Goal: Contribute content: Add original content to the website for others to see

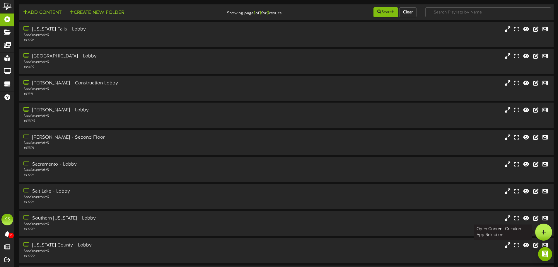
click at [544, 230] on icon at bounding box center [543, 231] width 5 height 5
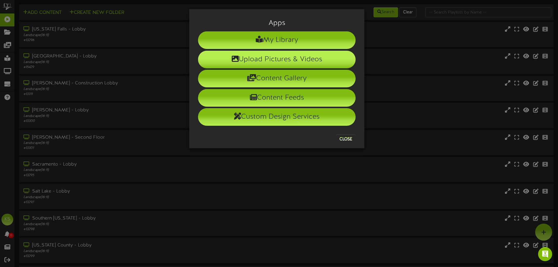
click at [272, 54] on li "Upload Pictures & Videos" at bounding box center [276, 60] width 157 height 18
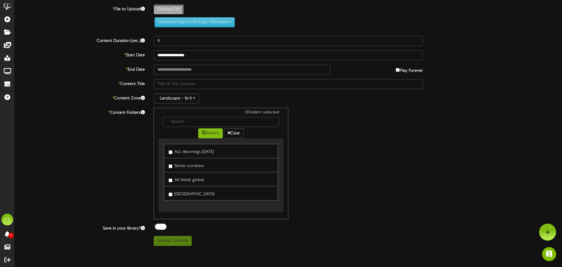
type input "**********"
type input "lb092225final"
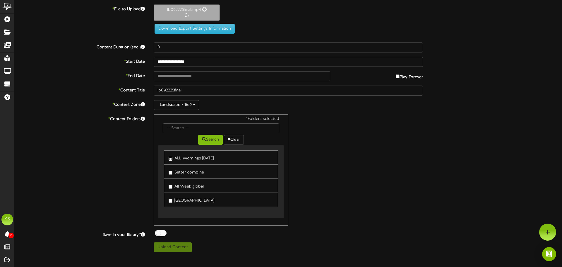
type input "32"
click at [172, 187] on label "All Week global" at bounding box center [186, 185] width 35 height 8
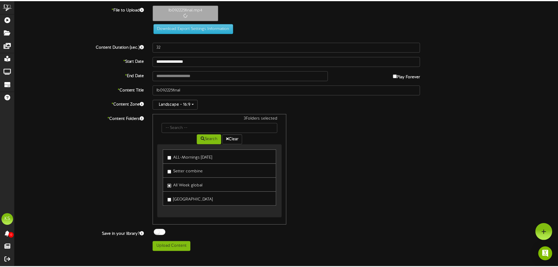
scroll to position [0, 0]
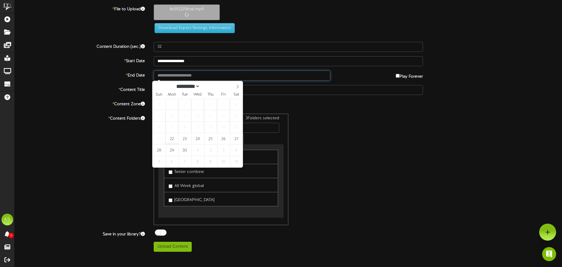
click at [159, 76] on input "text" at bounding box center [242, 76] width 177 height 10
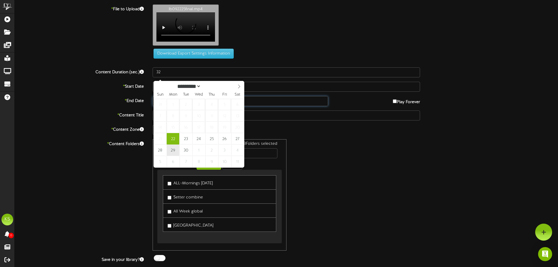
type input "**********"
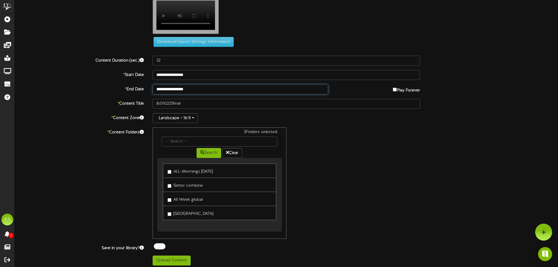
scroll to position [18, 0]
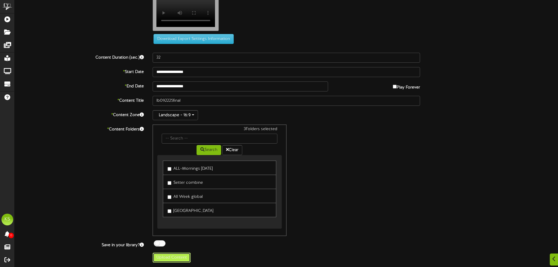
click at [179, 255] on button "Upload Content" at bounding box center [171, 257] width 38 height 10
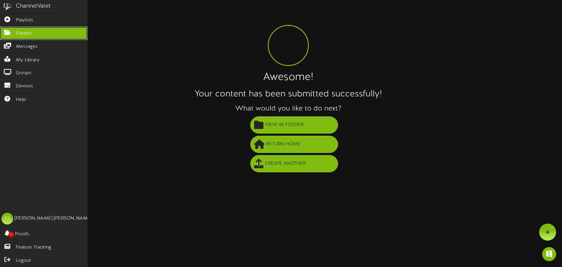
click at [39, 32] on link "Folders" at bounding box center [44, 33] width 88 height 13
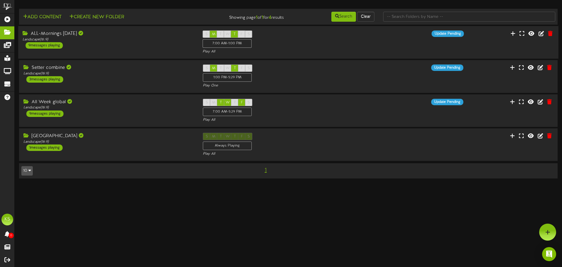
click at [144, 46] on div "ALL-Mornings [DATE] Landscape ( 16:9 ) 9 messages playing" at bounding box center [108, 39] width 180 height 18
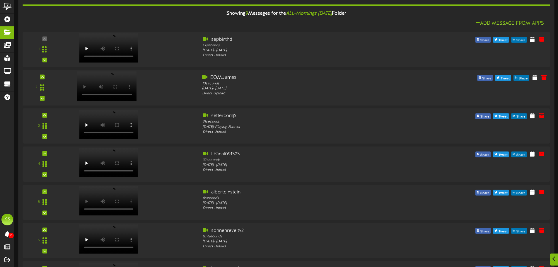
scroll to position [88, 0]
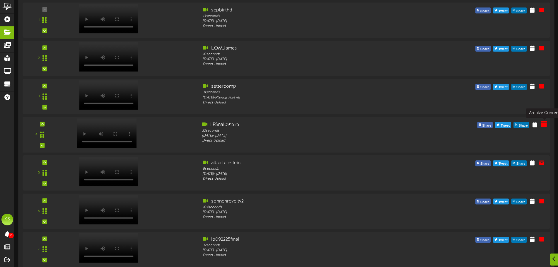
click at [544, 124] on icon at bounding box center [543, 124] width 6 height 6
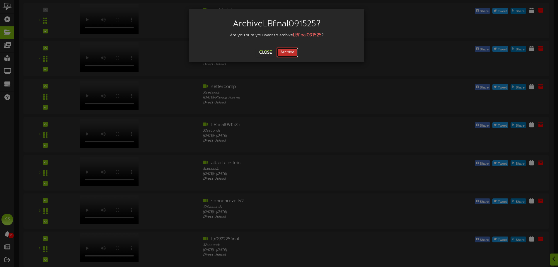
click at [288, 54] on button "Archive" at bounding box center [287, 52] width 22 height 10
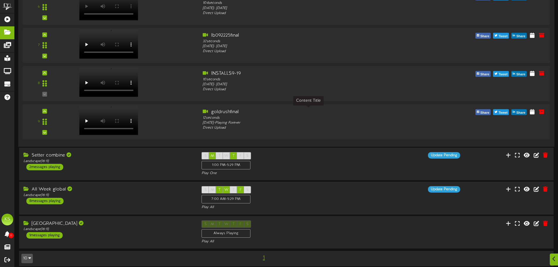
scroll to position [258, 0]
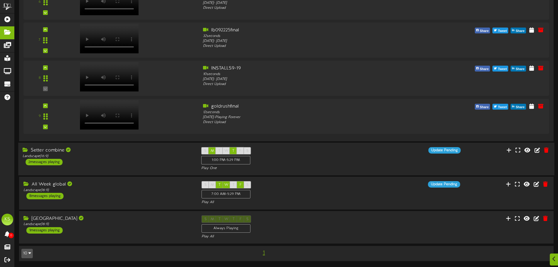
click at [262, 152] on div "S M T W T F S 1:00 PM - 5:29 PM Play One" at bounding box center [286, 159] width 179 height 24
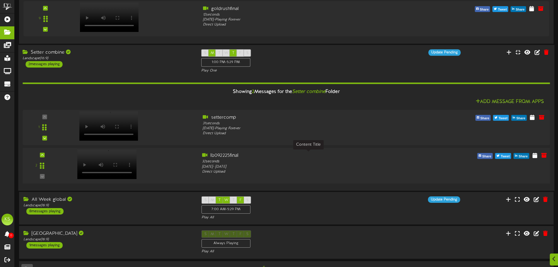
scroll to position [371, 0]
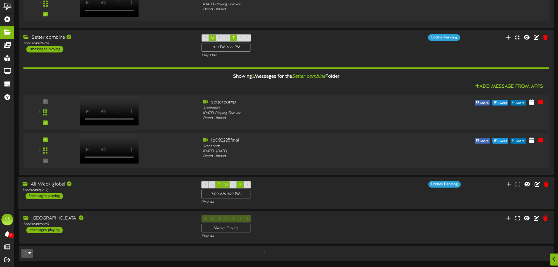
click at [263, 186] on div "S M T W T F S 7:00 AM - 5:29 PM Play All" at bounding box center [286, 193] width 179 height 24
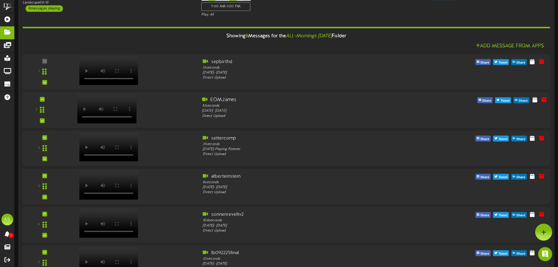
scroll to position [0, 0]
